Goal: Task Accomplishment & Management: Manage account settings

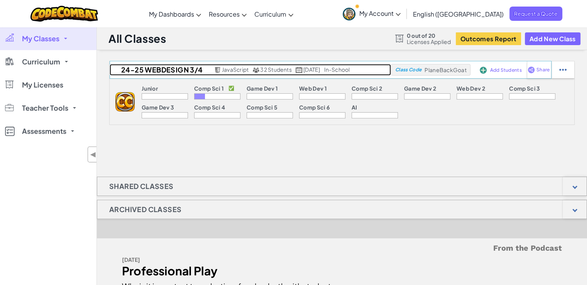
click at [141, 70] on h2 "24-25 WebDesign 3/4" at bounding box center [161, 70] width 103 height 12
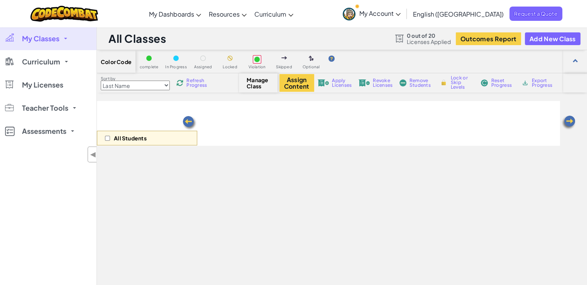
select select "560f1a9f22961295f9427742"
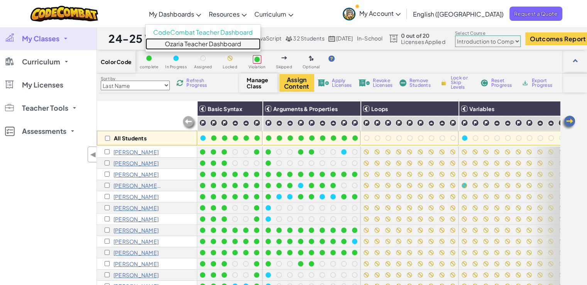
click at [224, 47] on link "Ozaria Teacher Dashboard" at bounding box center [202, 44] width 115 height 12
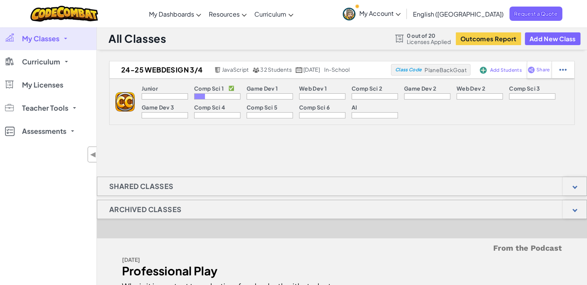
click at [400, 17] on span "My Account" at bounding box center [379, 13] width 41 height 8
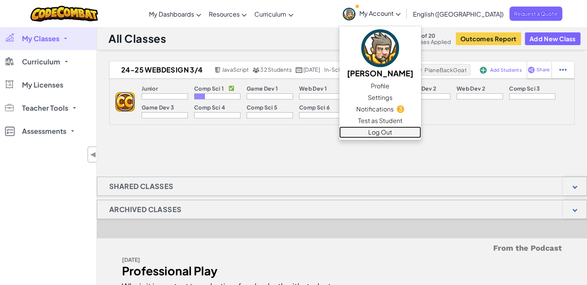
click at [421, 133] on link "Log Out" at bounding box center [380, 133] width 82 height 12
